Goal: Task Accomplishment & Management: Manage account settings

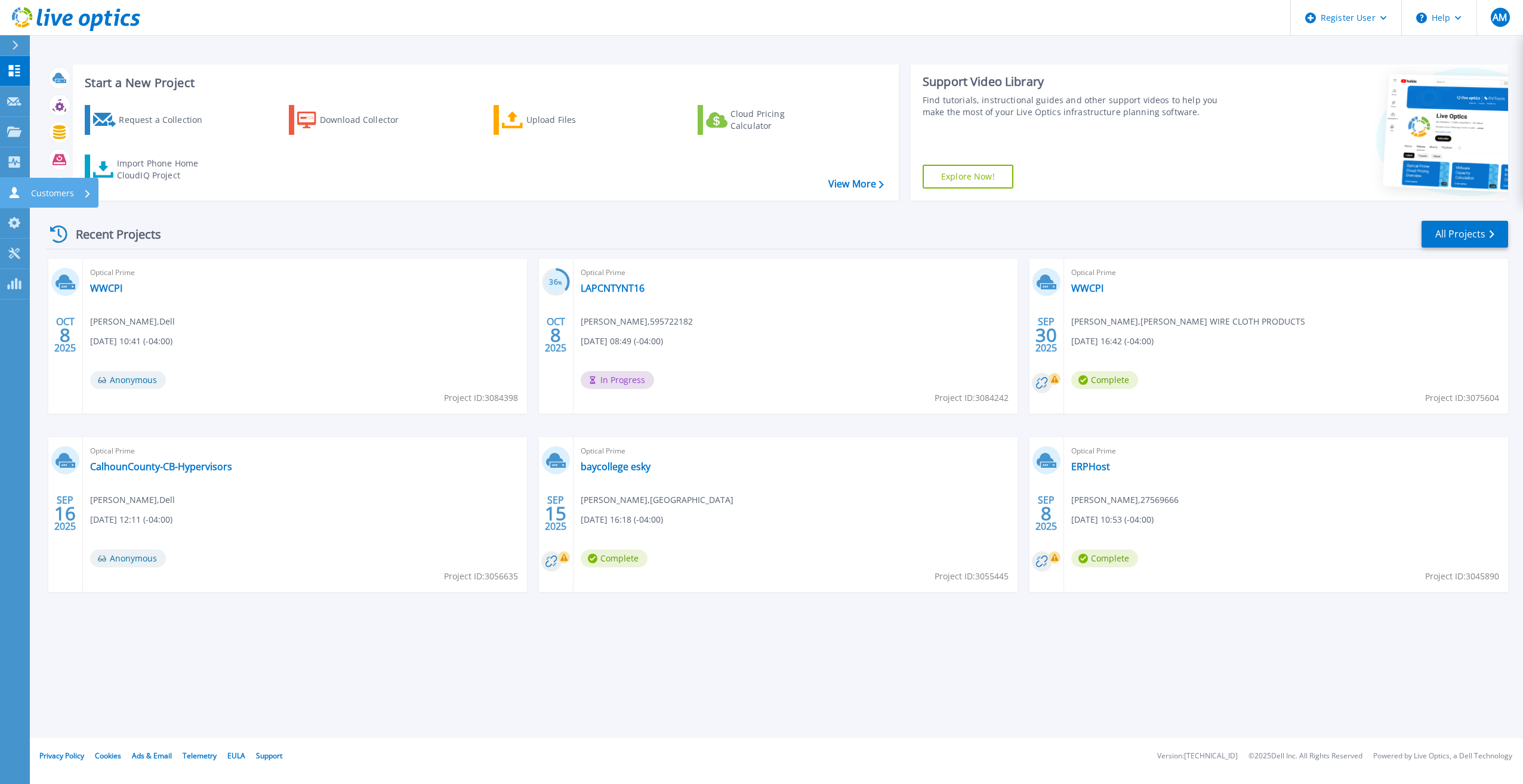
click at [12, 193] on icon at bounding box center [14, 192] width 14 height 12
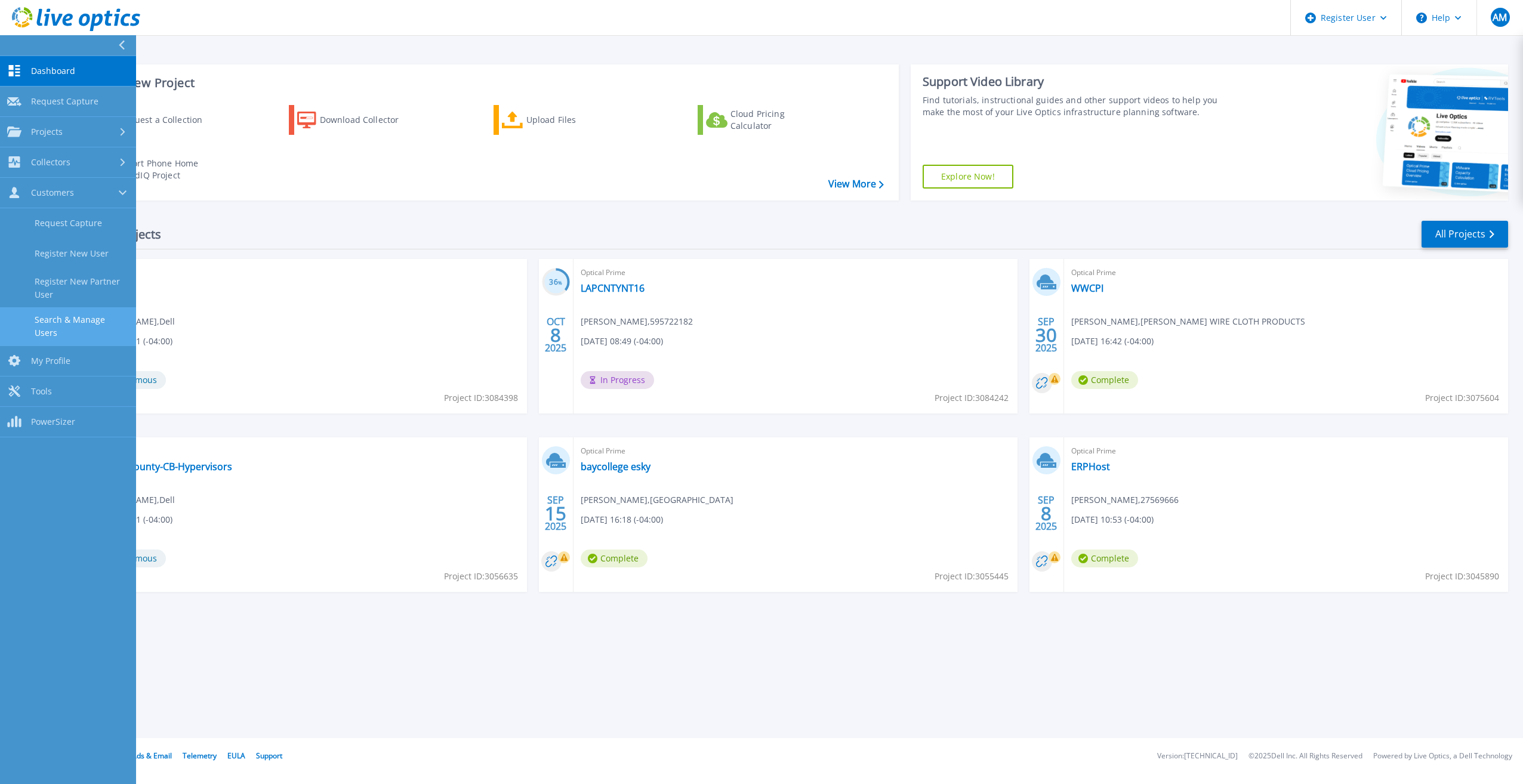
click at [62, 322] on link "Search & Manage Users" at bounding box center [68, 326] width 136 height 38
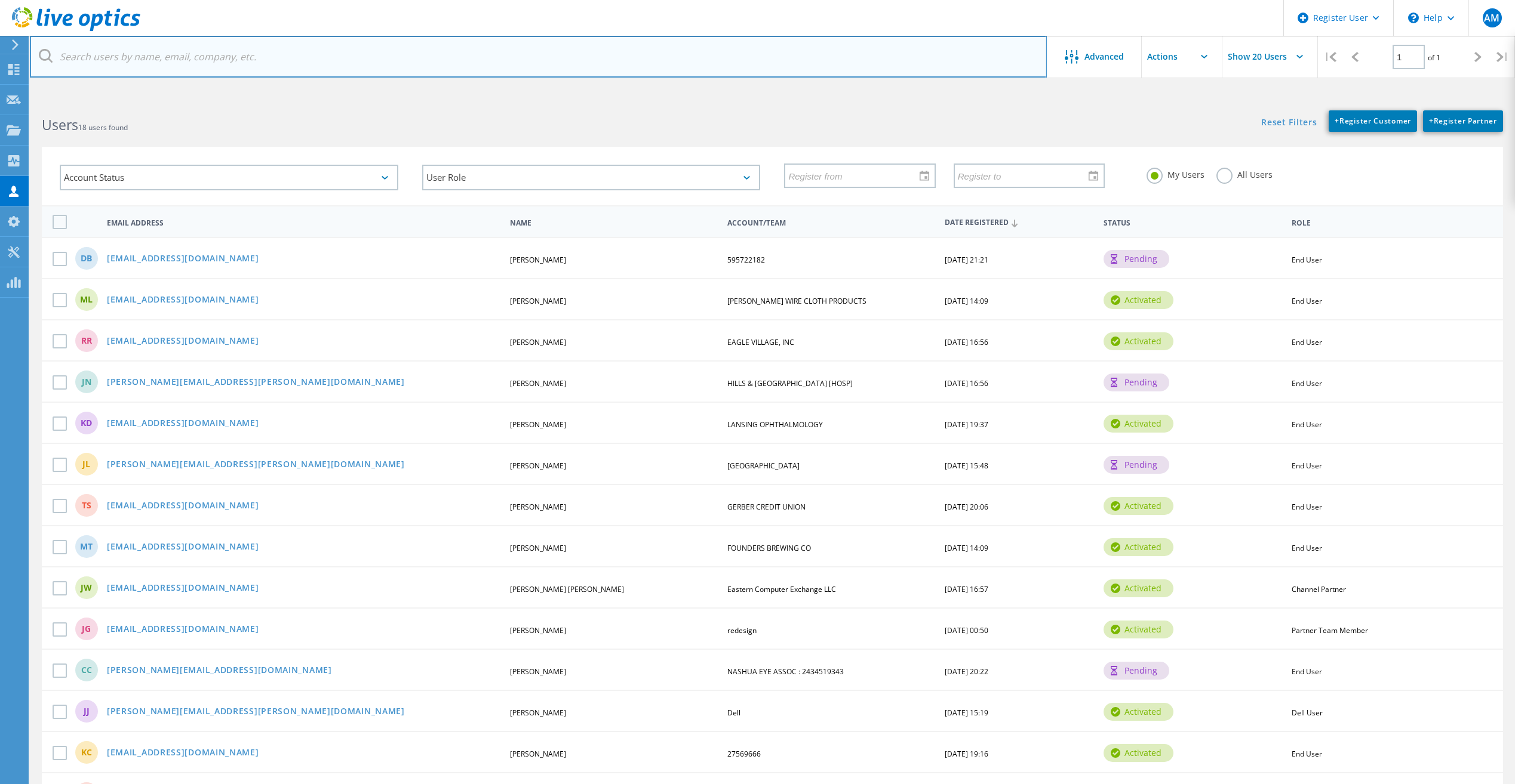
click at [233, 60] on input "text" at bounding box center [538, 57] width 1017 height 41
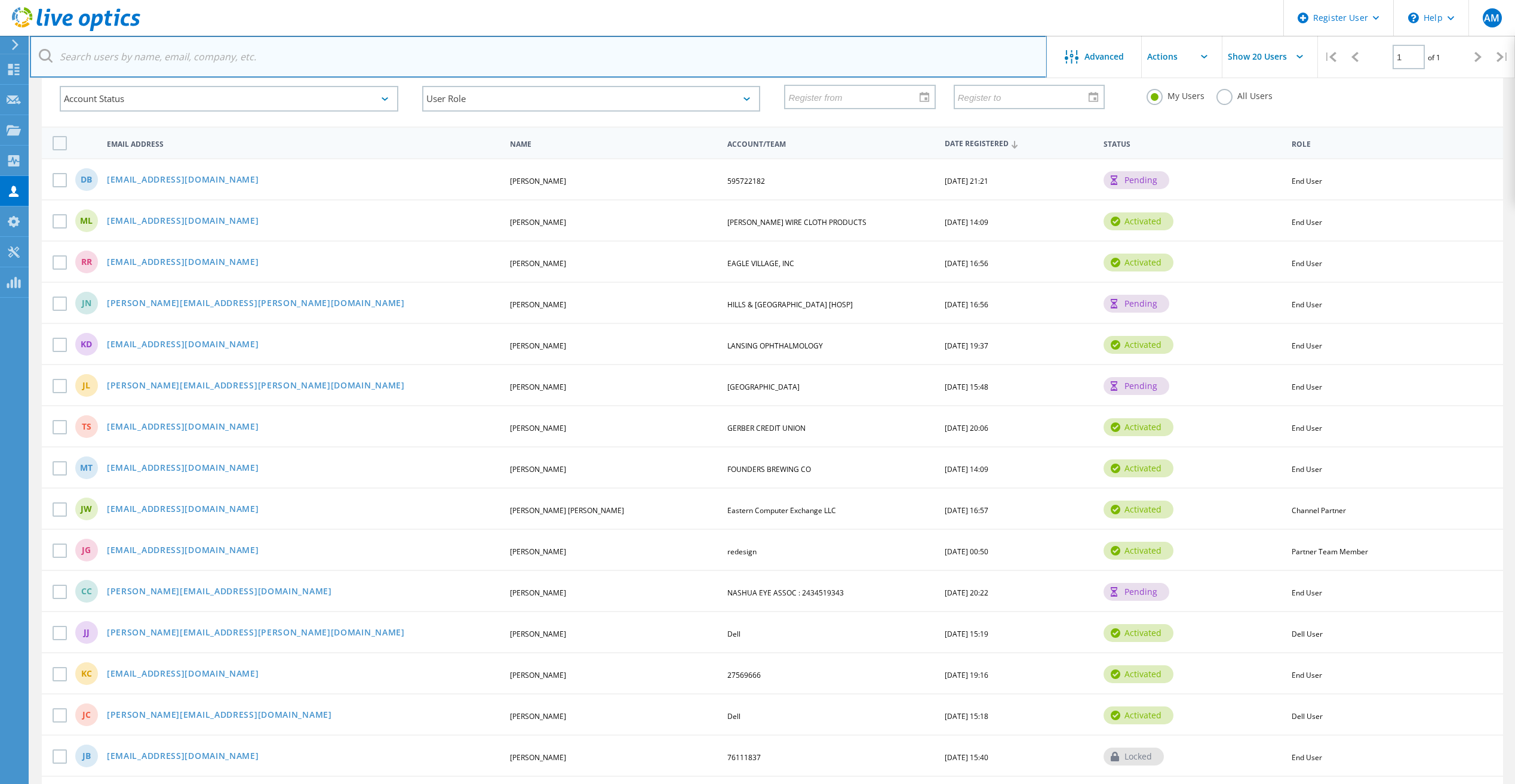
scroll to position [120, 0]
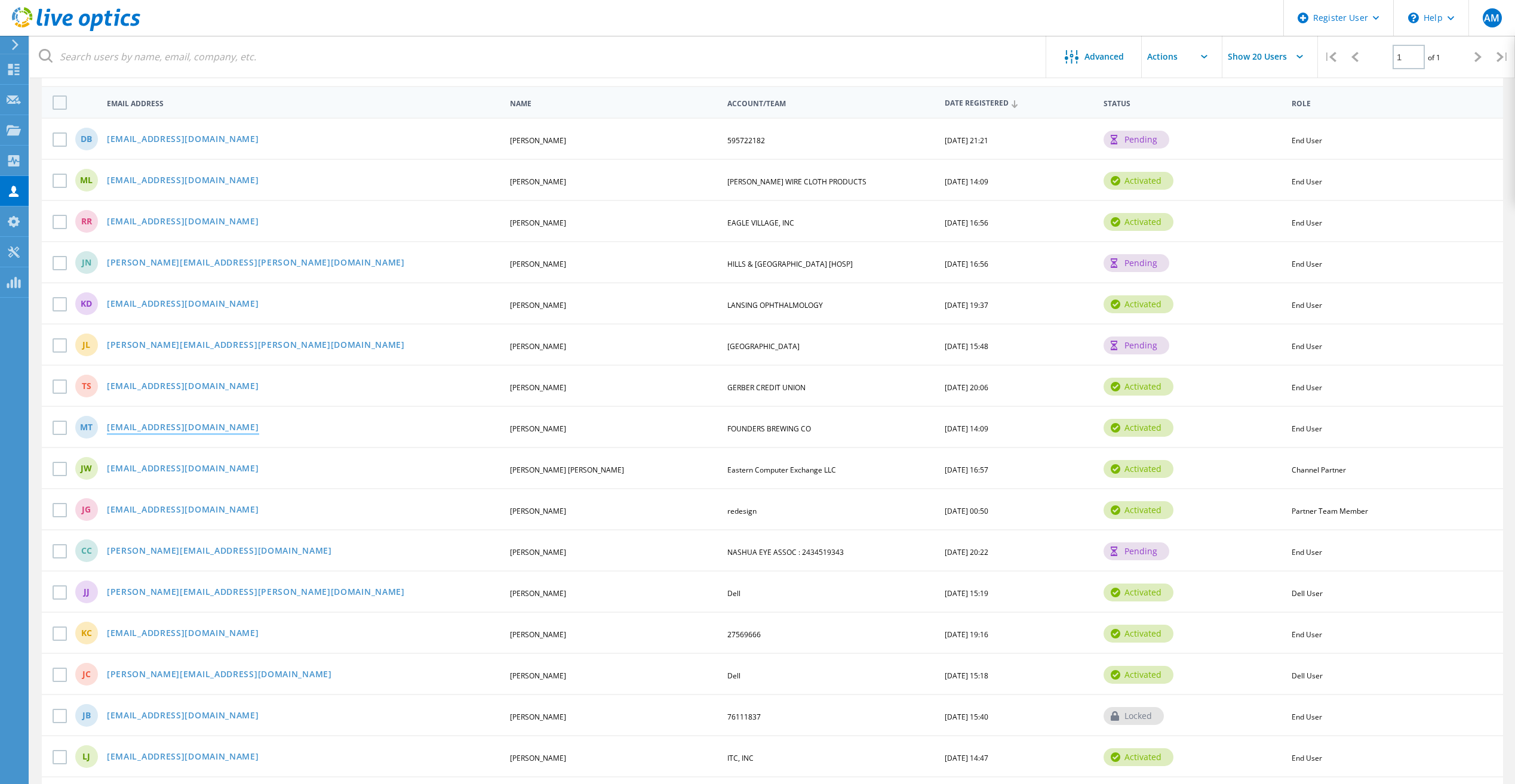
click at [155, 426] on link "tippetm@foundersbrewing.com" at bounding box center [183, 428] width 152 height 10
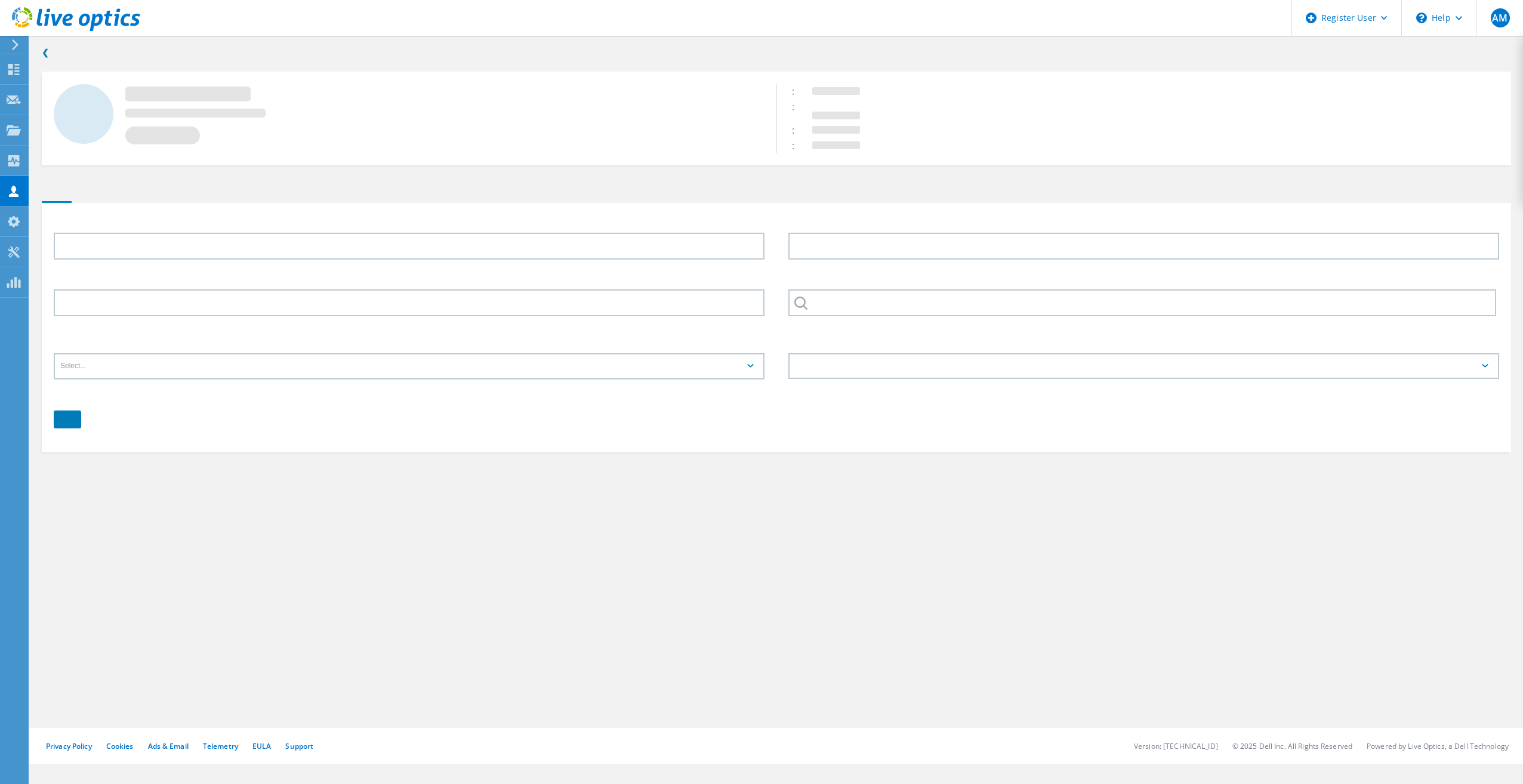
type input "Matt"
type input "Tippet"
type input "FOUNDERS BREWING CO"
type input "English"
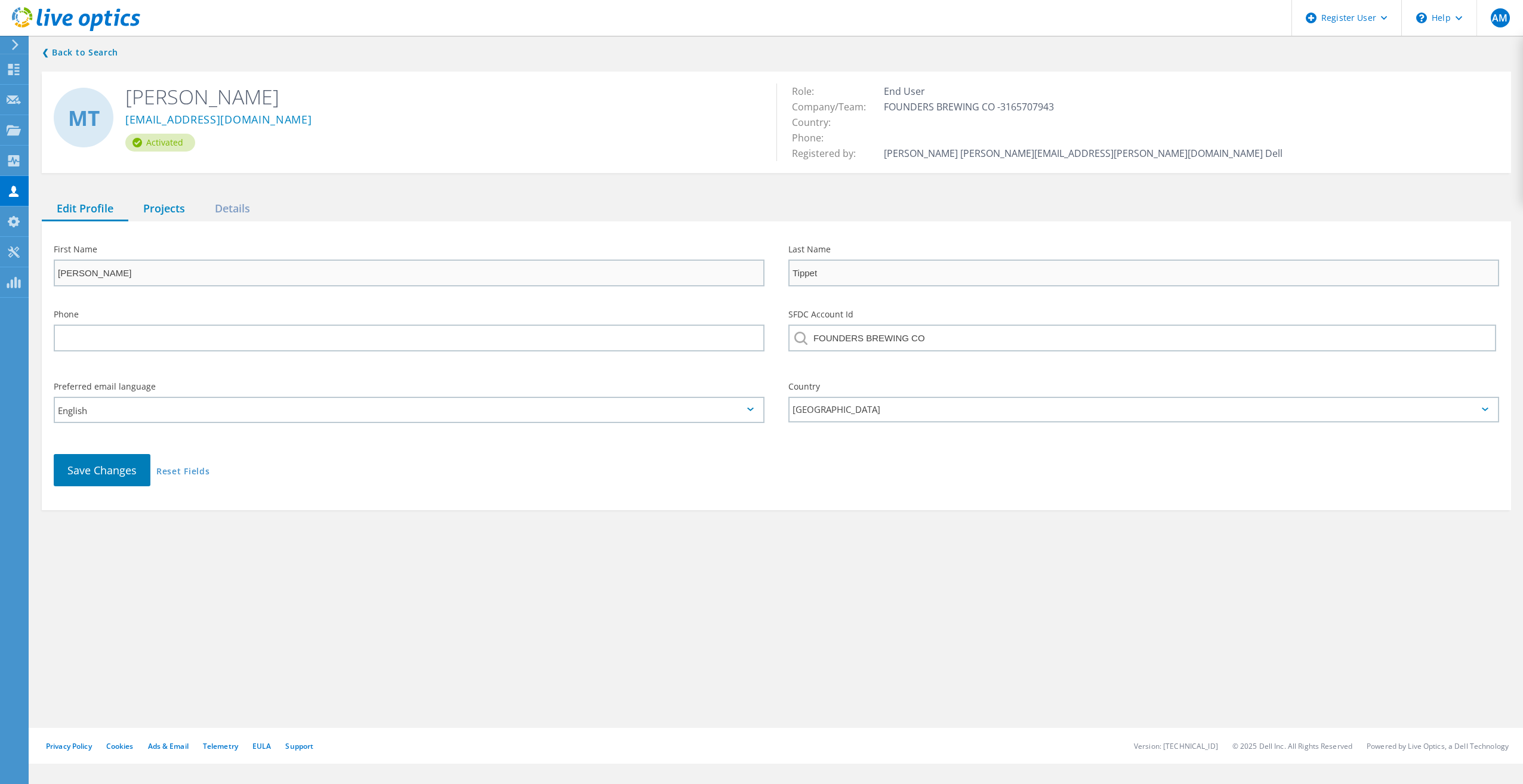
click at [178, 206] on div "Projects" at bounding box center [164, 209] width 71 height 24
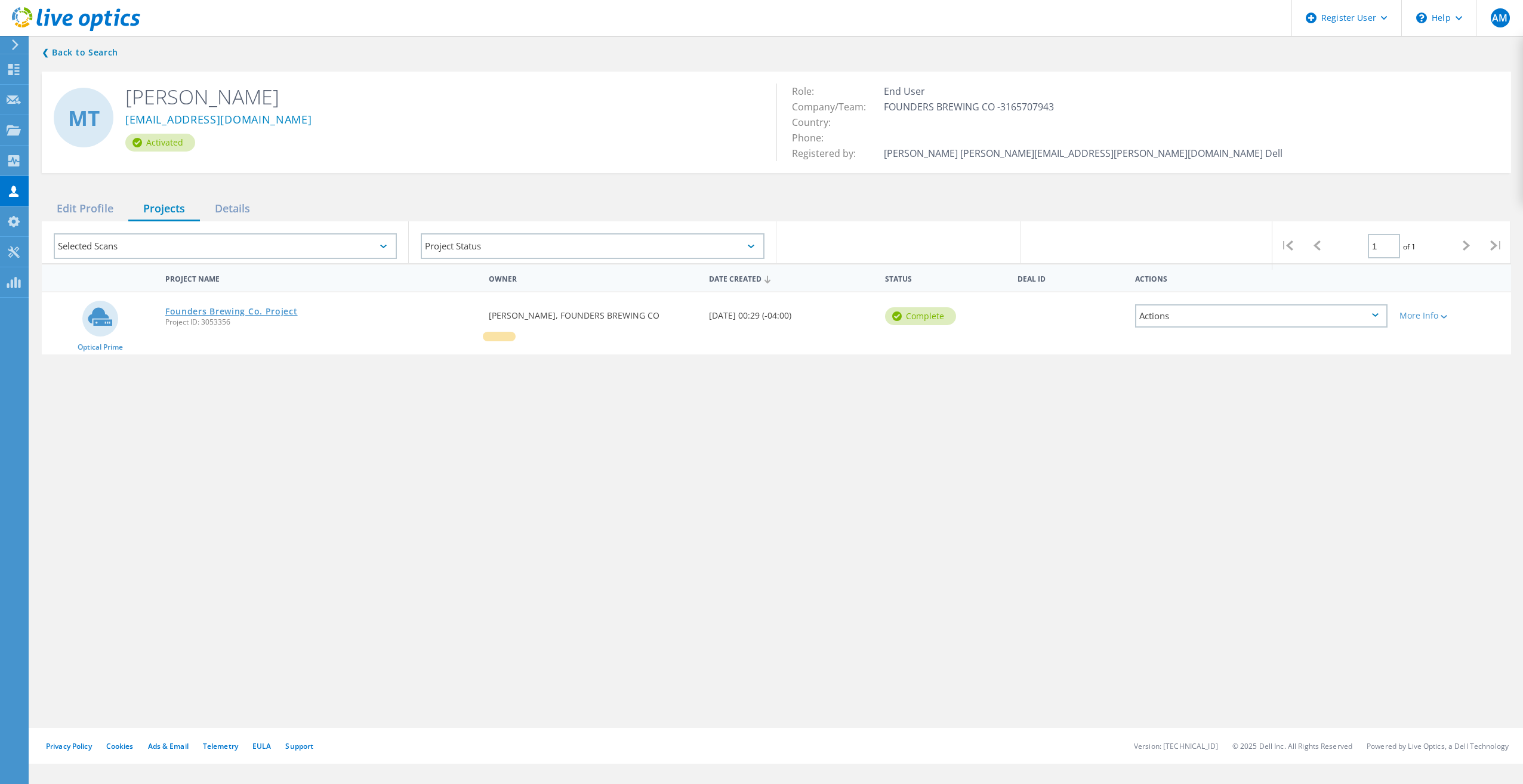
click at [275, 312] on link "Founders Brewing Co. Project" at bounding box center [231, 312] width 132 height 9
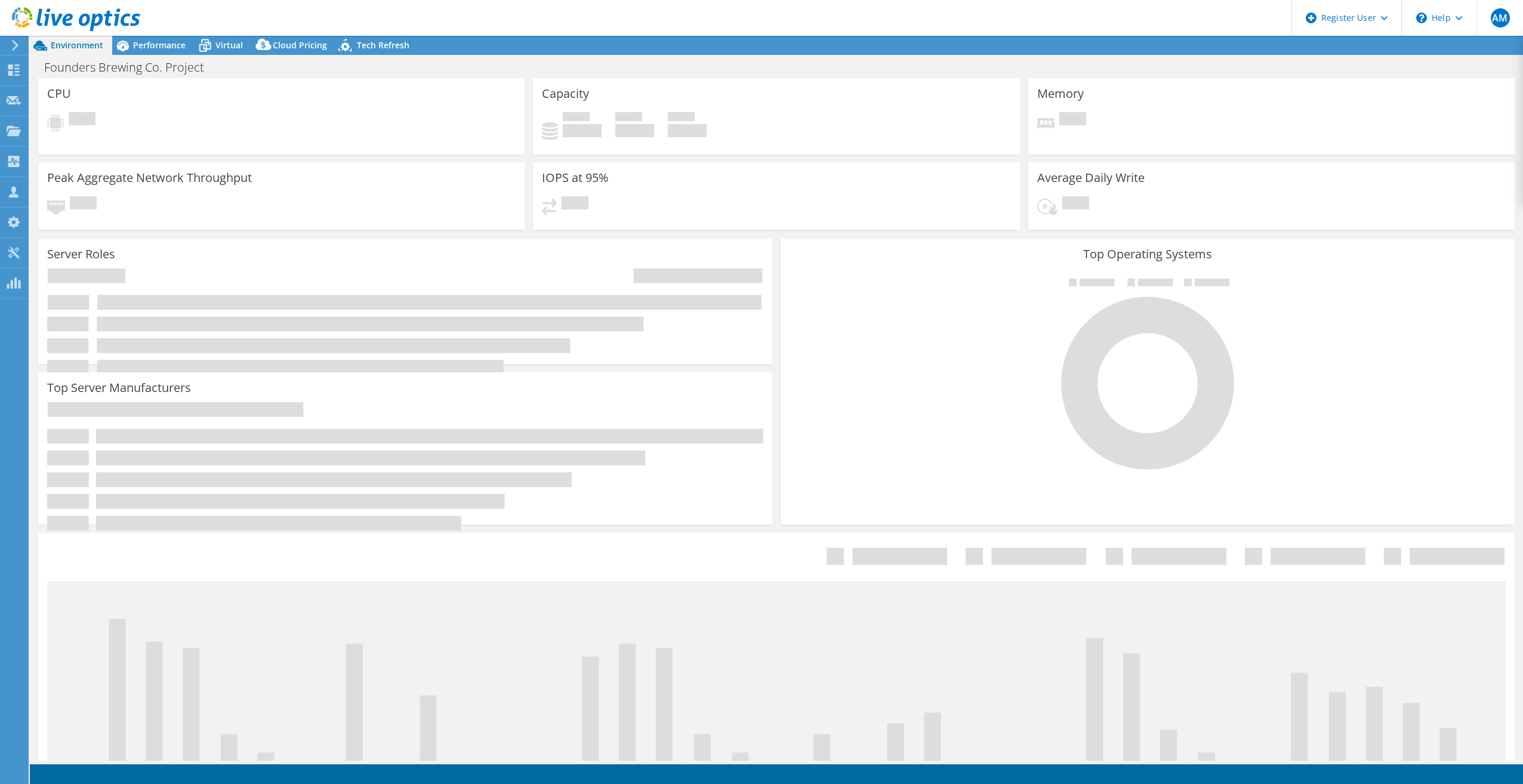
select select "USEast"
select select "USD"
